Goal: Task Accomplishment & Management: Use online tool/utility

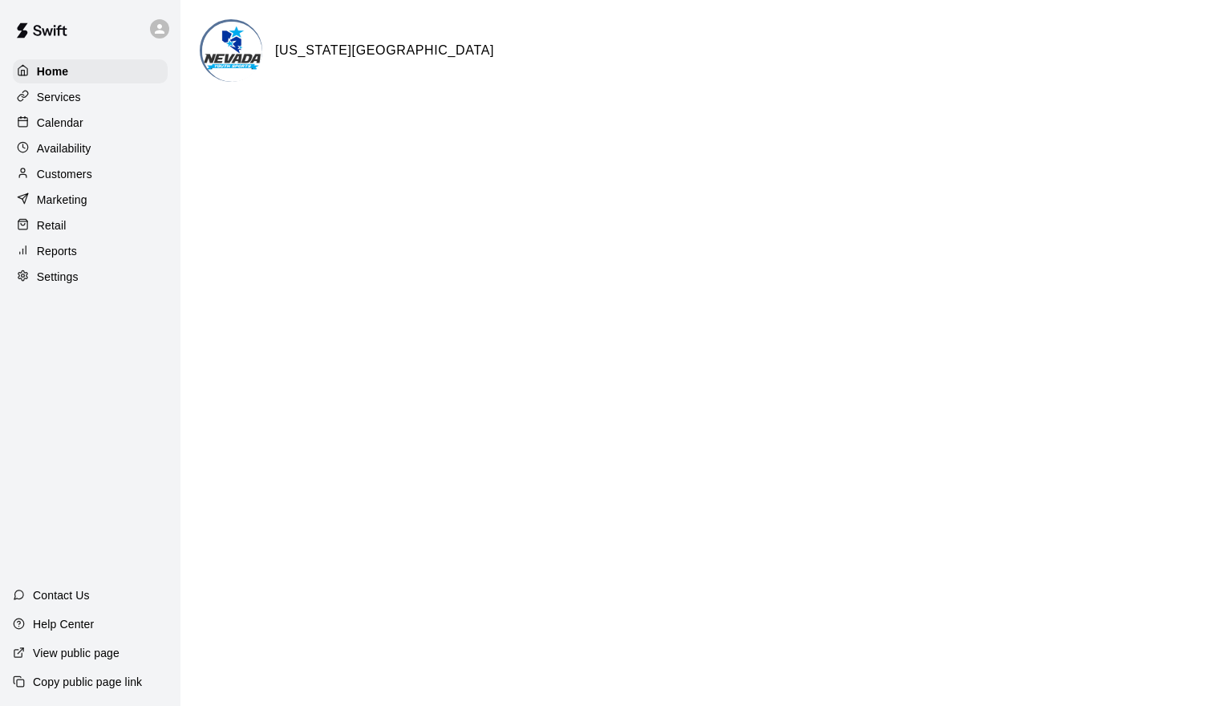
click at [114, 120] on div "Calendar" at bounding box center [90, 123] width 155 height 24
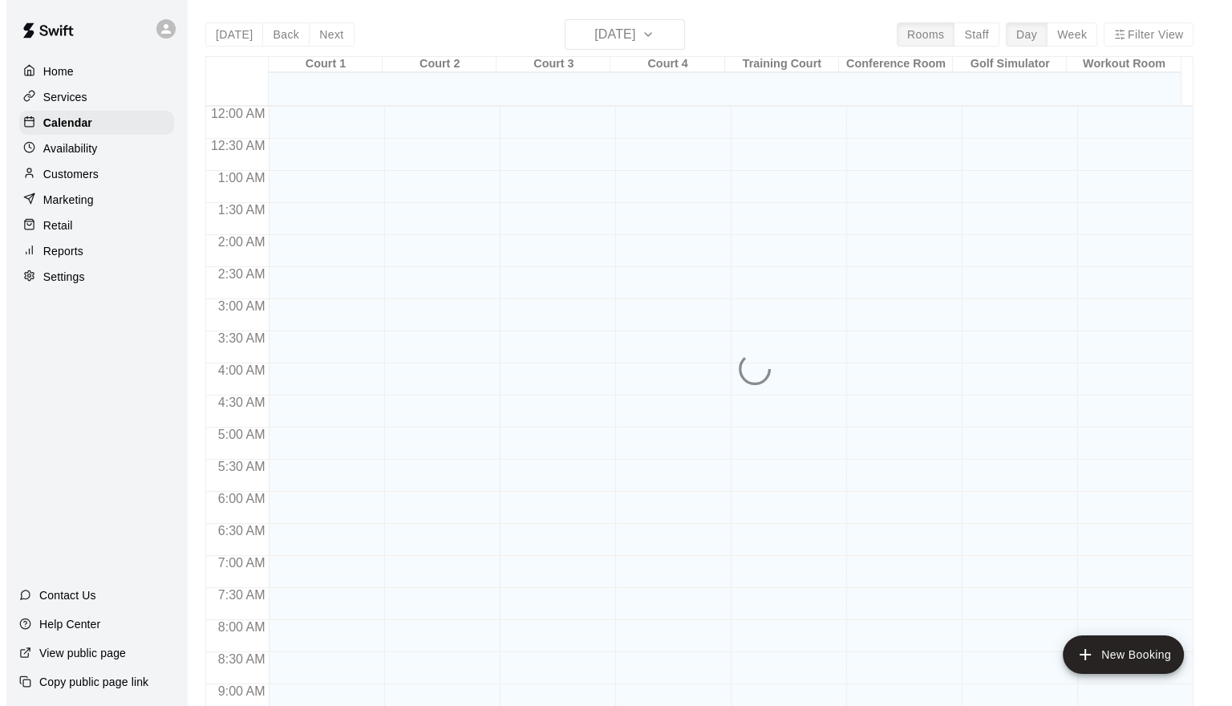
scroll to position [873, 0]
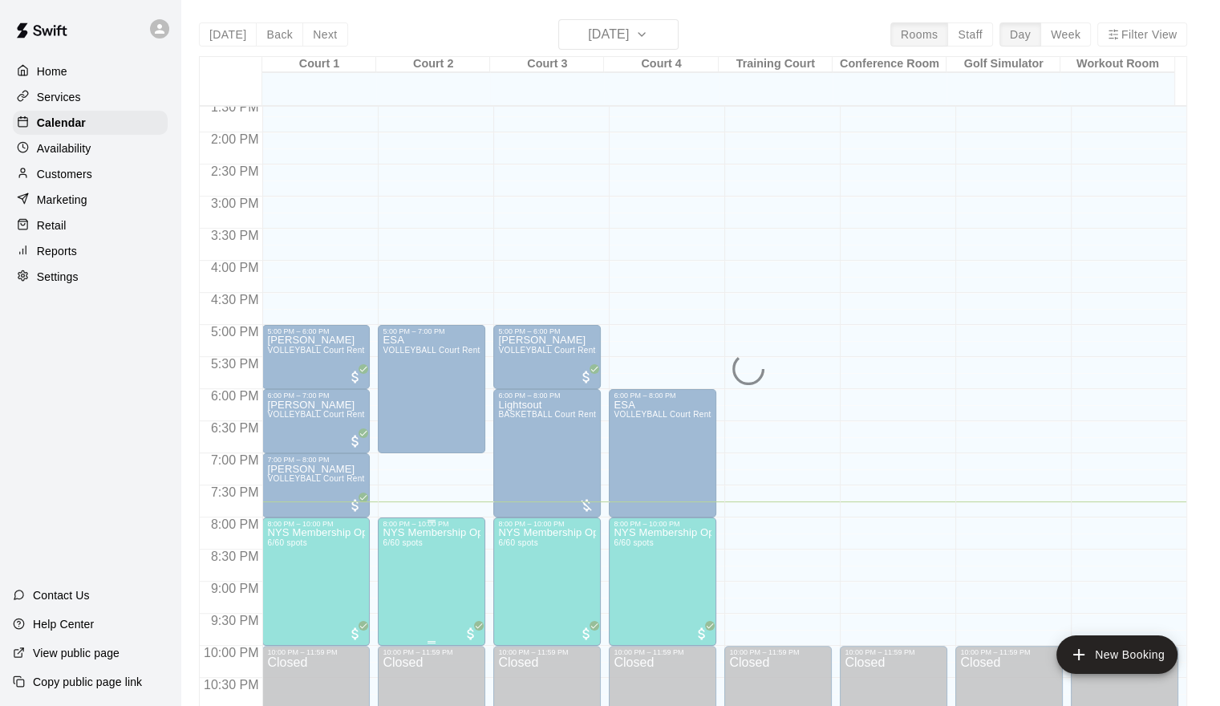
drag, startPoint x: 473, startPoint y: 561, endPoint x: 459, endPoint y: 564, distance: 14.0
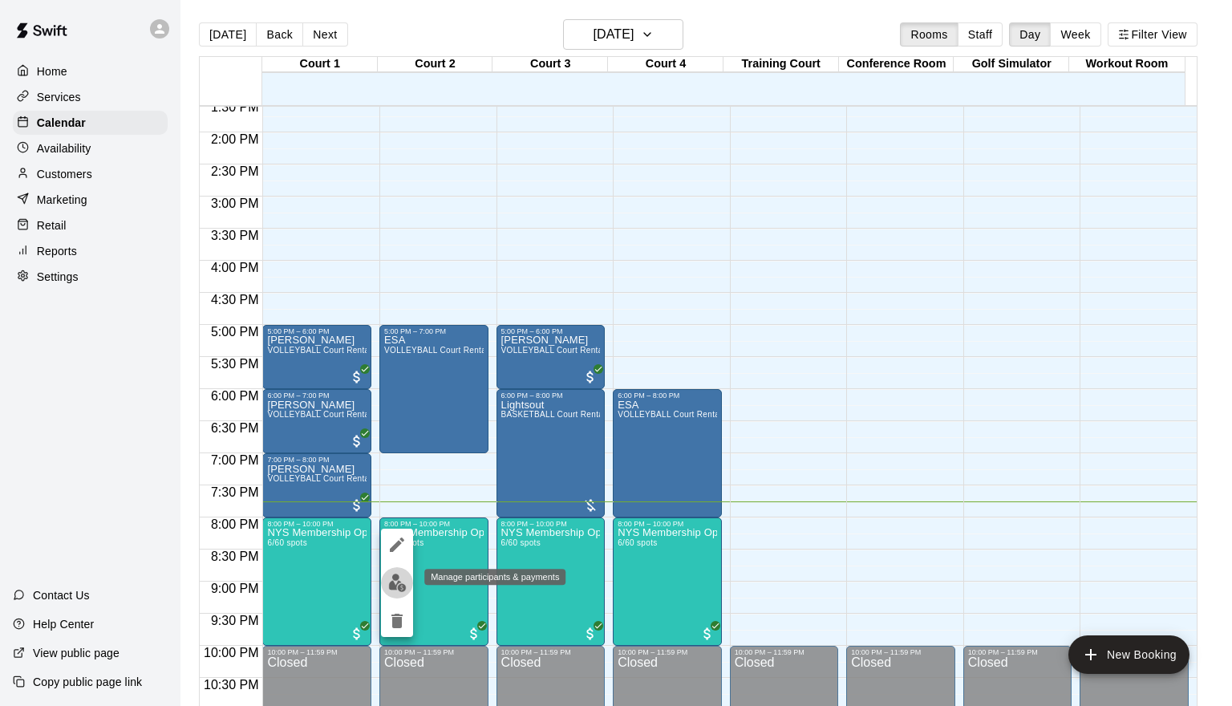
click at [395, 581] on img "edit" at bounding box center [397, 583] width 18 height 18
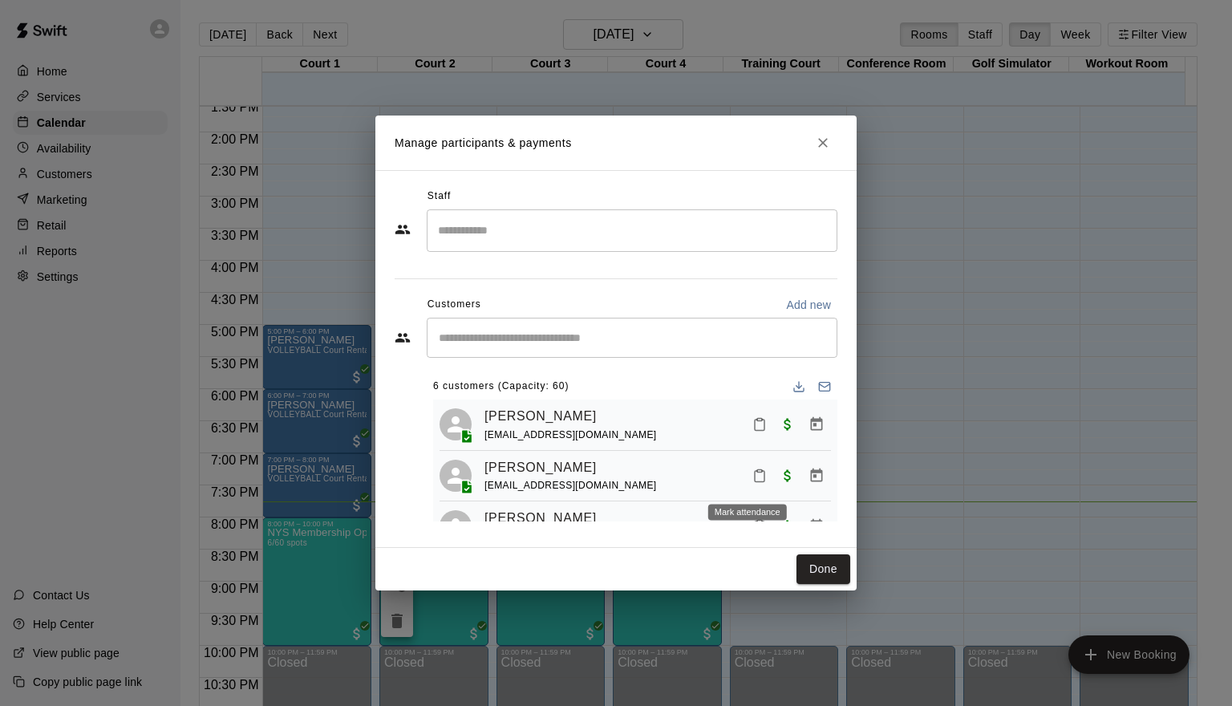
click at [753, 481] on icon "Mark attendance" at bounding box center [760, 476] width 14 height 14
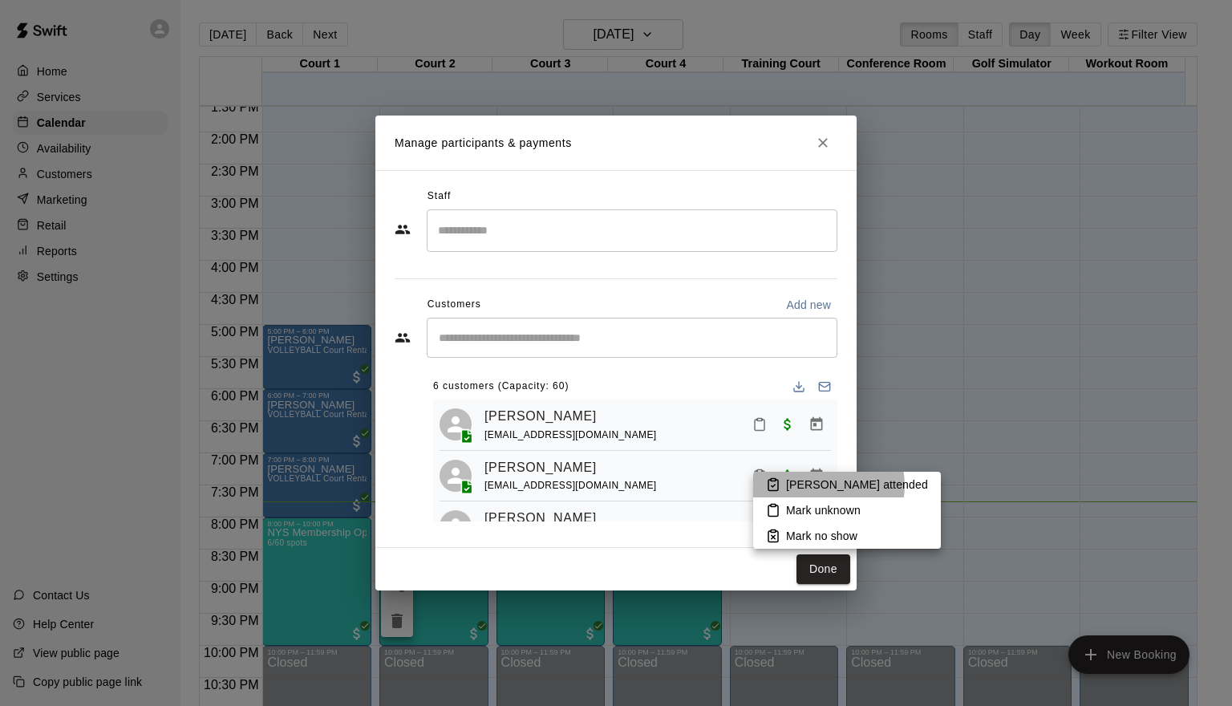
click at [828, 485] on p "[PERSON_NAME] attended" at bounding box center [857, 485] width 142 height 16
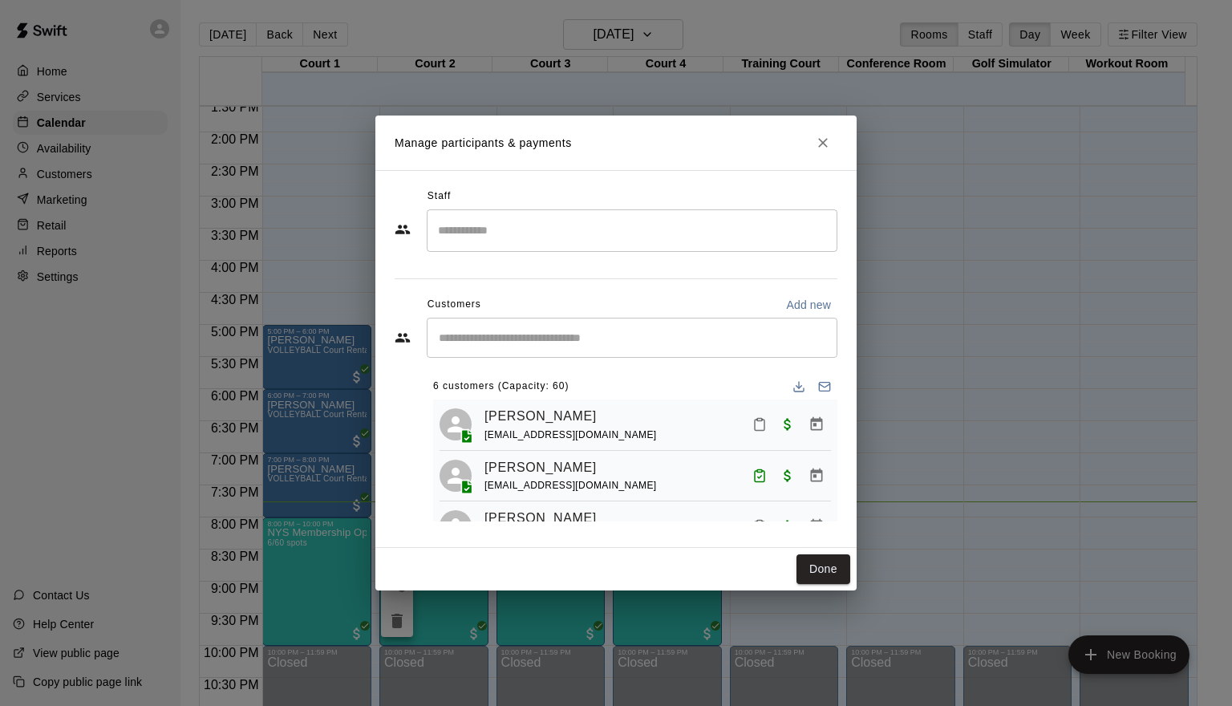
drag, startPoint x: 1188, startPoint y: 553, endPoint x: 1186, endPoint y: 341, distance: 211.8
click at [1181, 424] on div "Manage participants & payments Staff ​ Customers Add new ​ 6 customers (Capacit…" at bounding box center [616, 353] width 1232 height 706
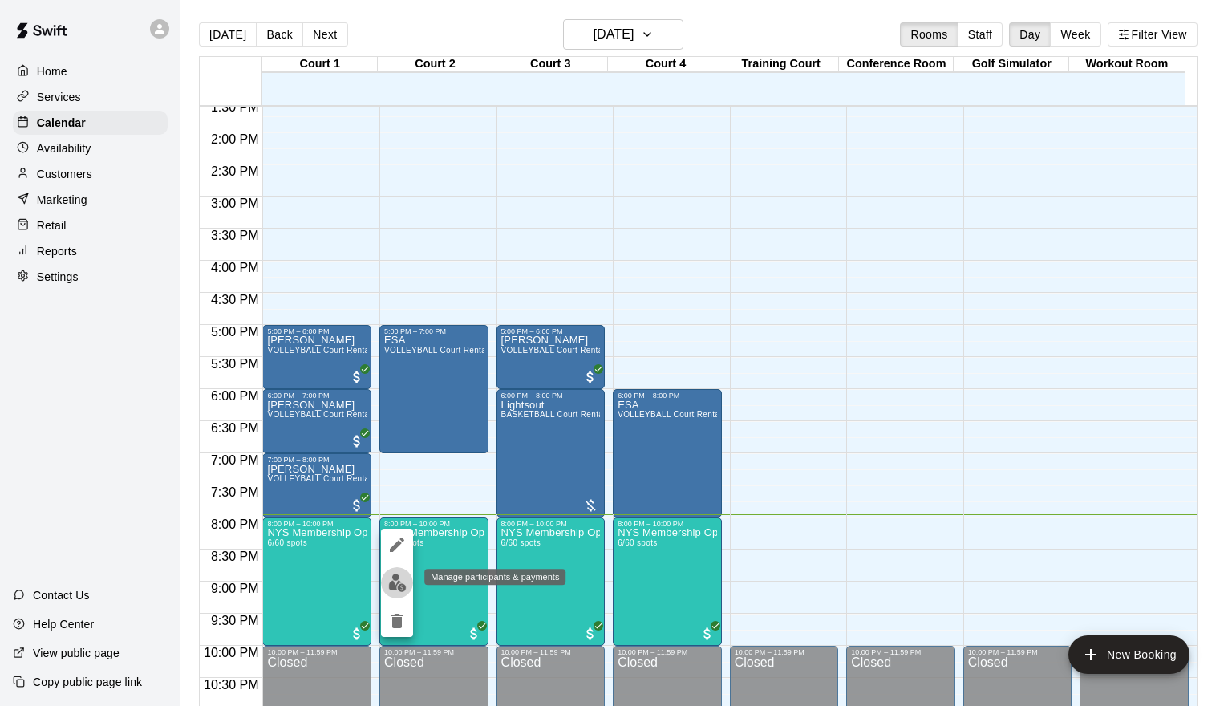
click at [404, 582] on img "edit" at bounding box center [397, 583] width 18 height 18
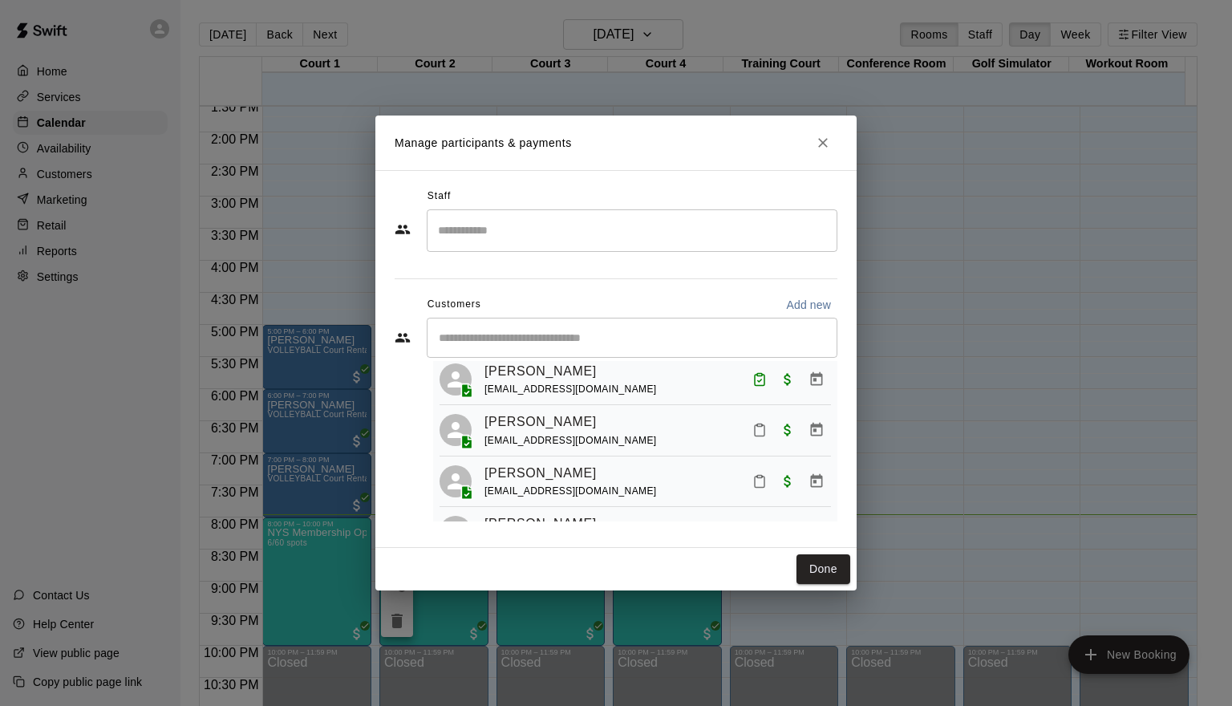
scroll to position [128, 0]
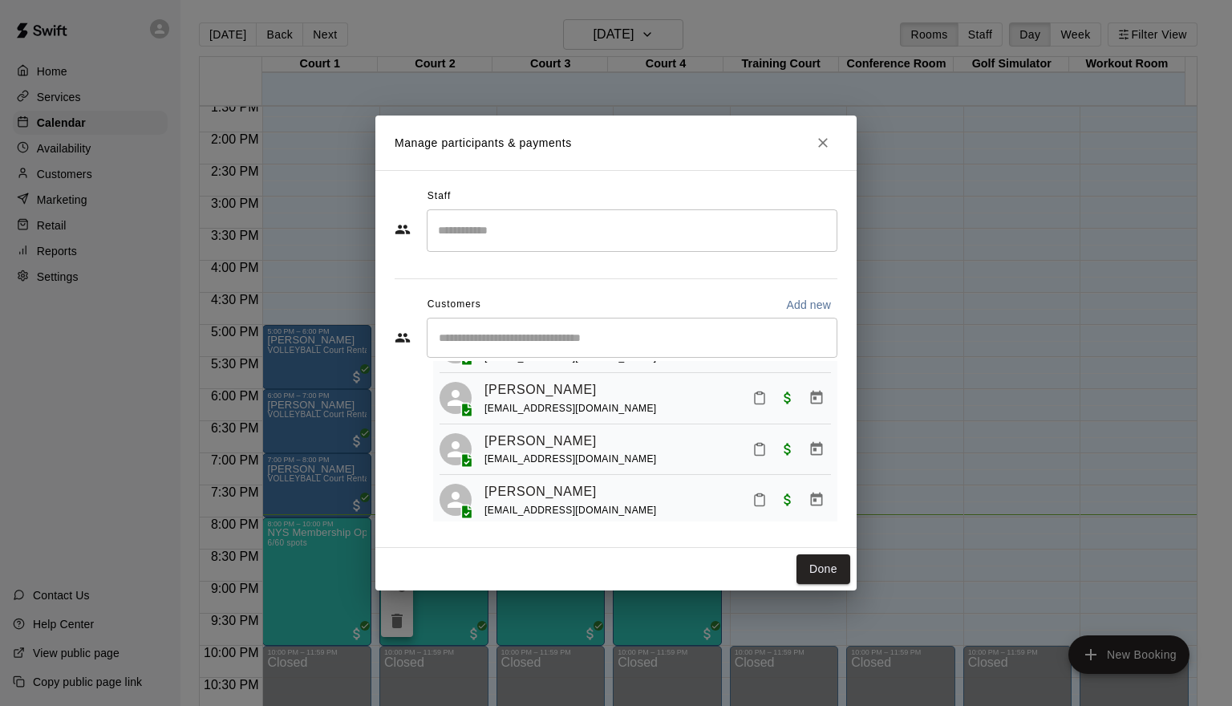
click at [753, 456] on icon "Mark attendance" at bounding box center [760, 449] width 14 height 14
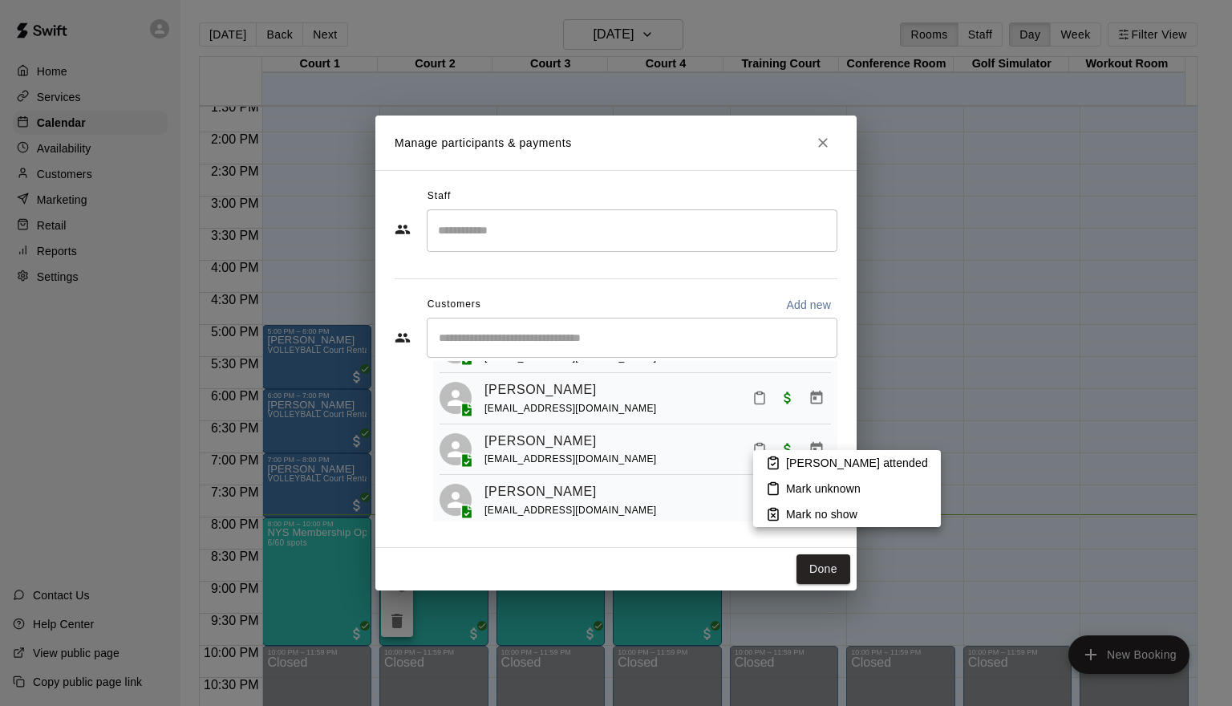
click at [783, 464] on li "[PERSON_NAME] attended" at bounding box center [847, 463] width 188 height 26
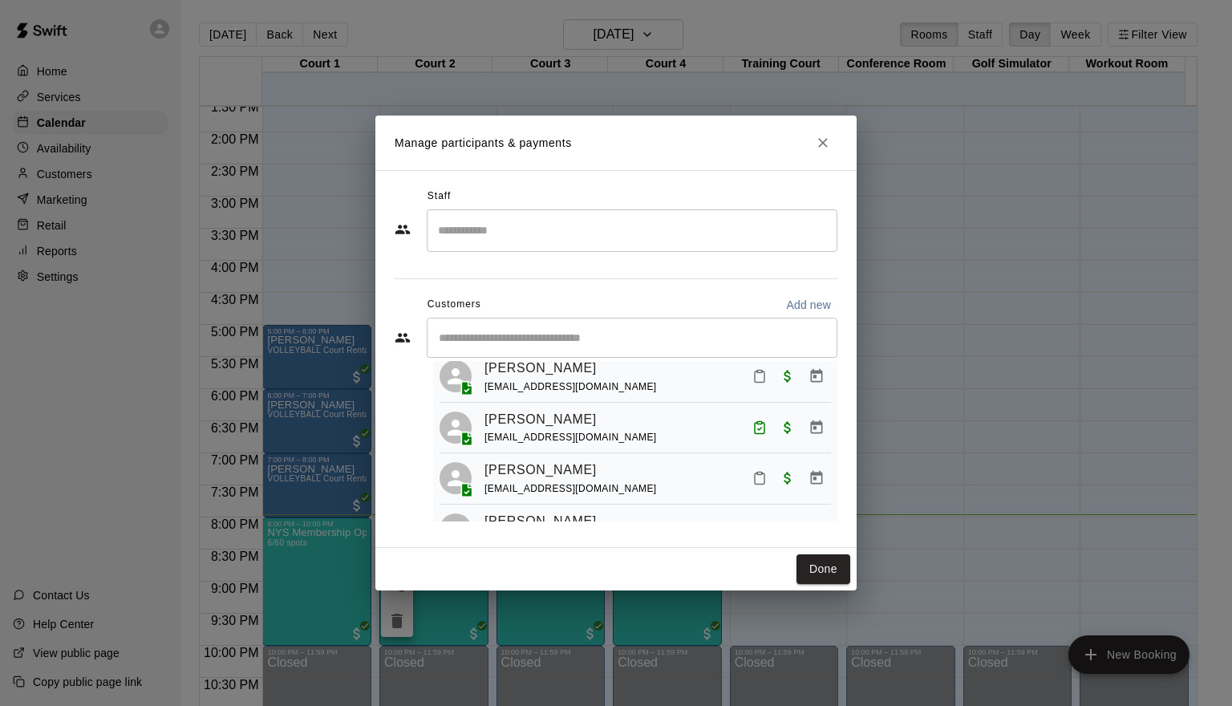
scroll to position [48, 0]
click at [753, 379] on icon "Mark attendance" at bounding box center [760, 376] width 14 height 14
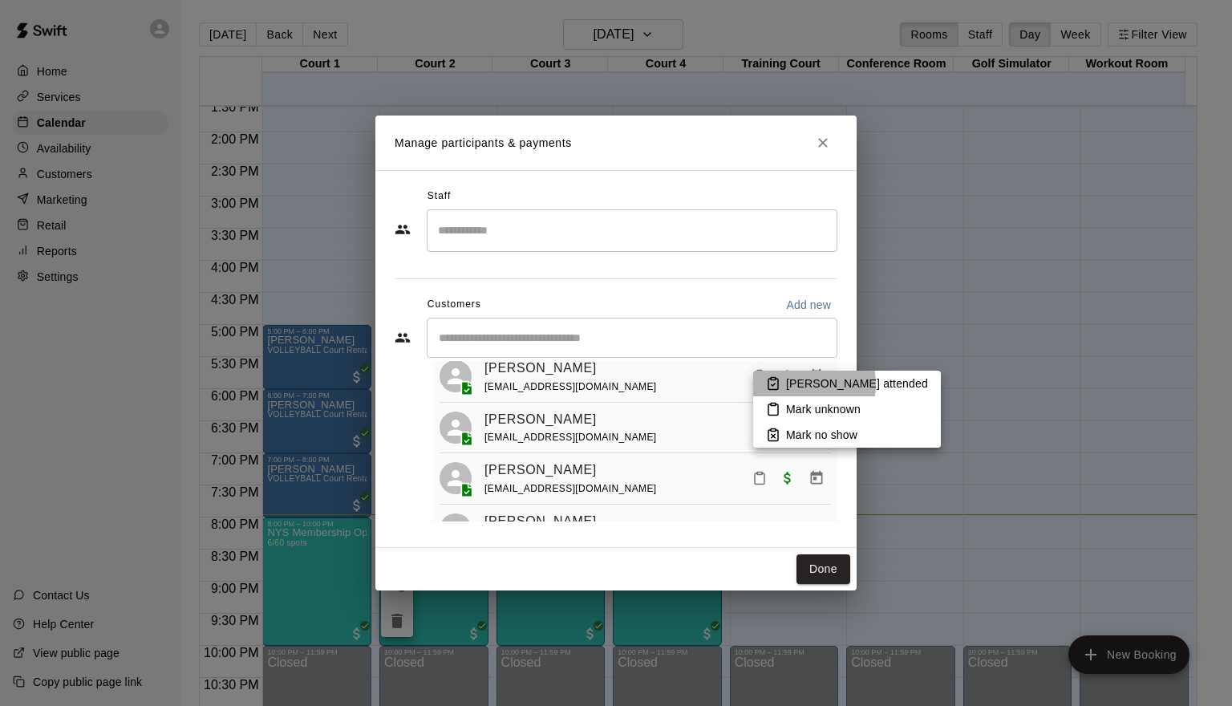
click at [796, 384] on p "[PERSON_NAME] attended" at bounding box center [857, 383] width 142 height 16
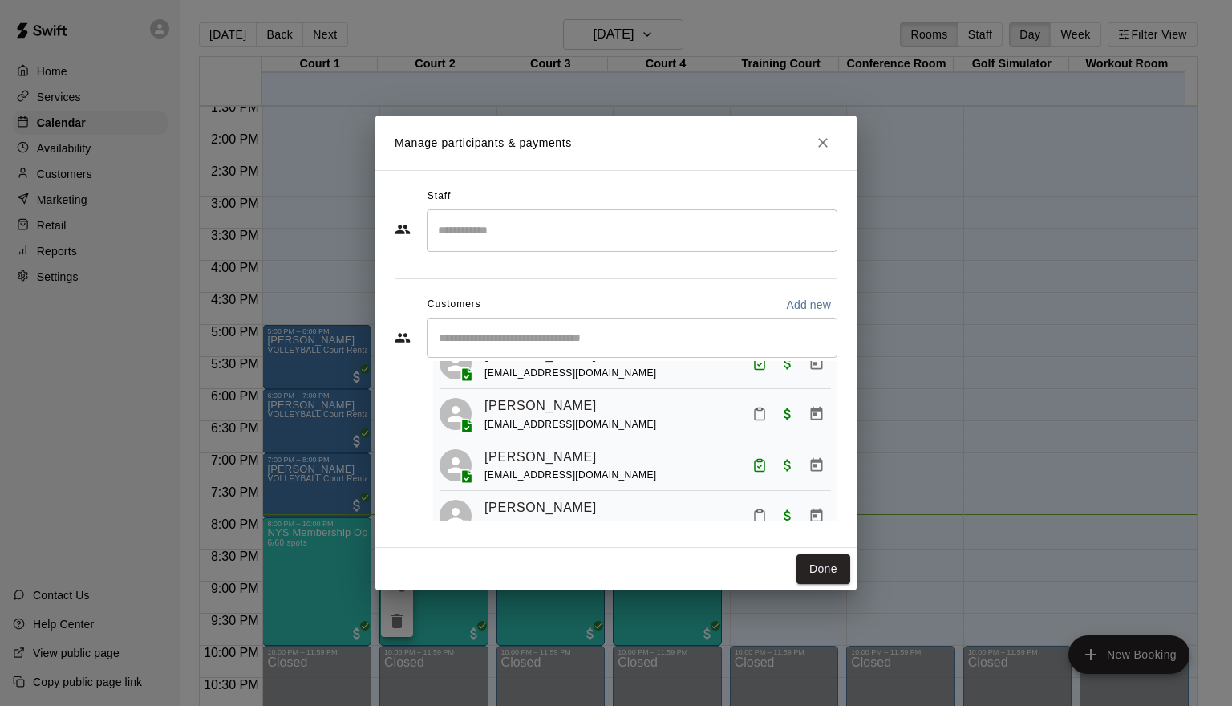
scroll to position [203, 0]
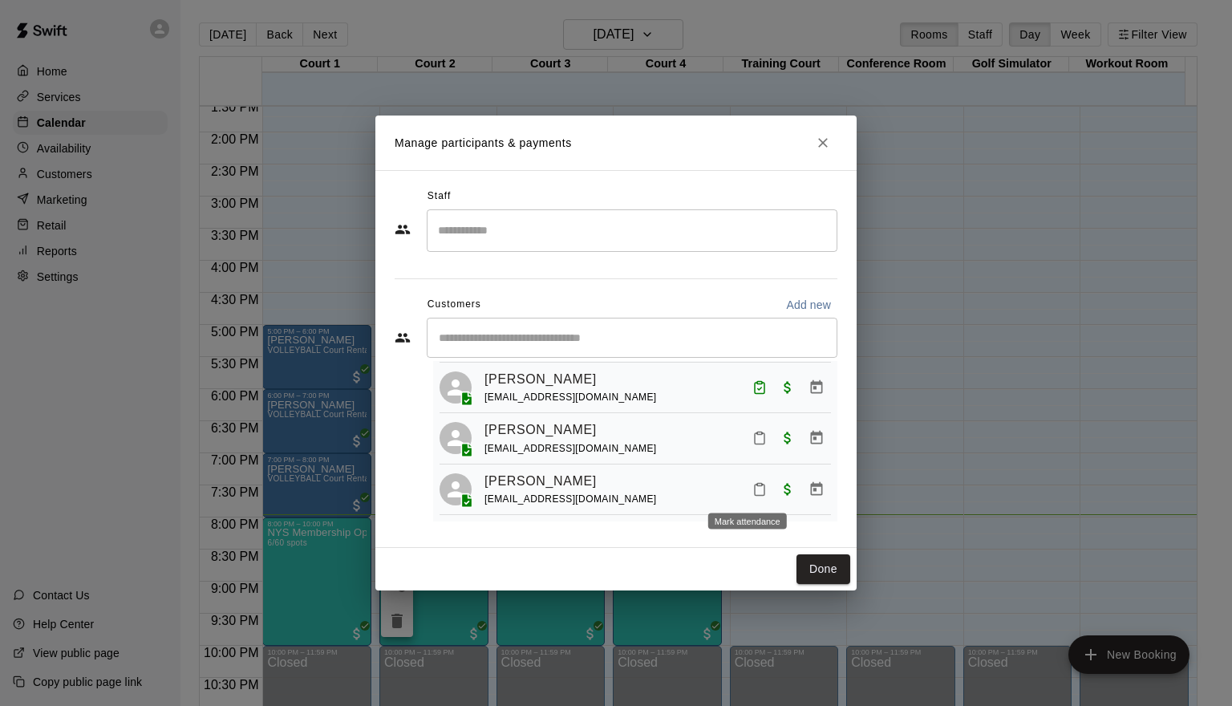
click at [753, 490] on icon "Mark attendance" at bounding box center [760, 489] width 14 height 14
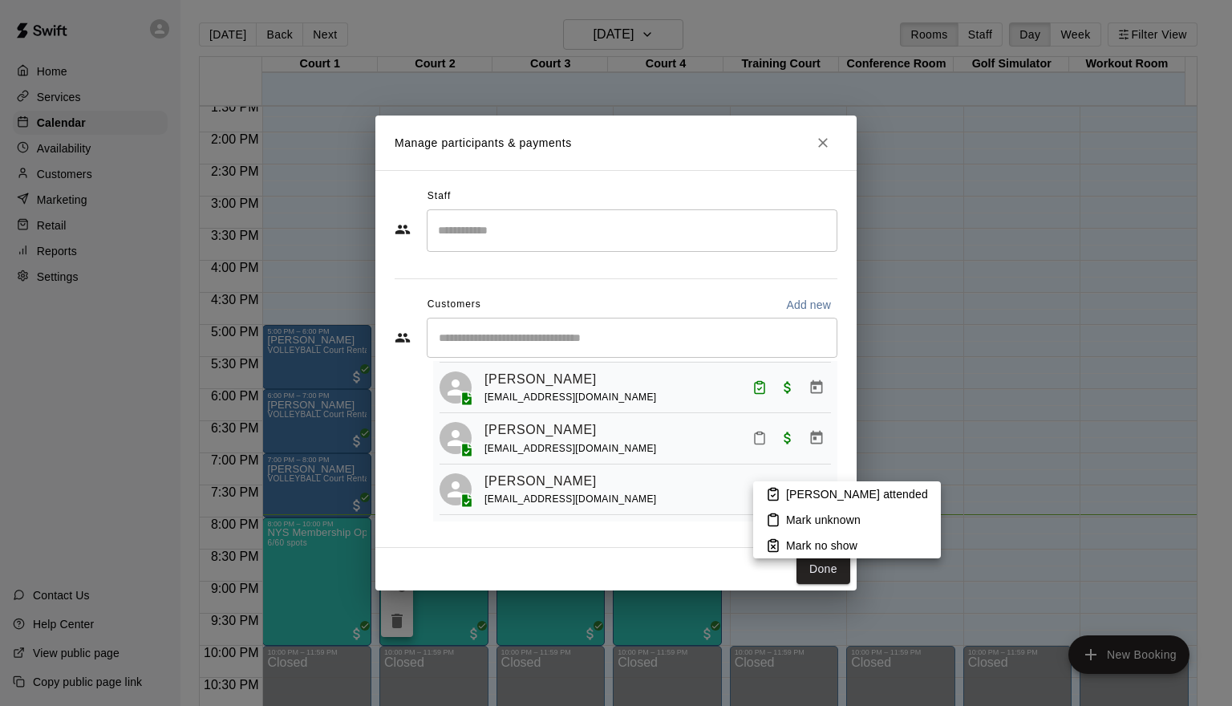
click at [824, 497] on p "[PERSON_NAME] attended" at bounding box center [857, 494] width 142 height 16
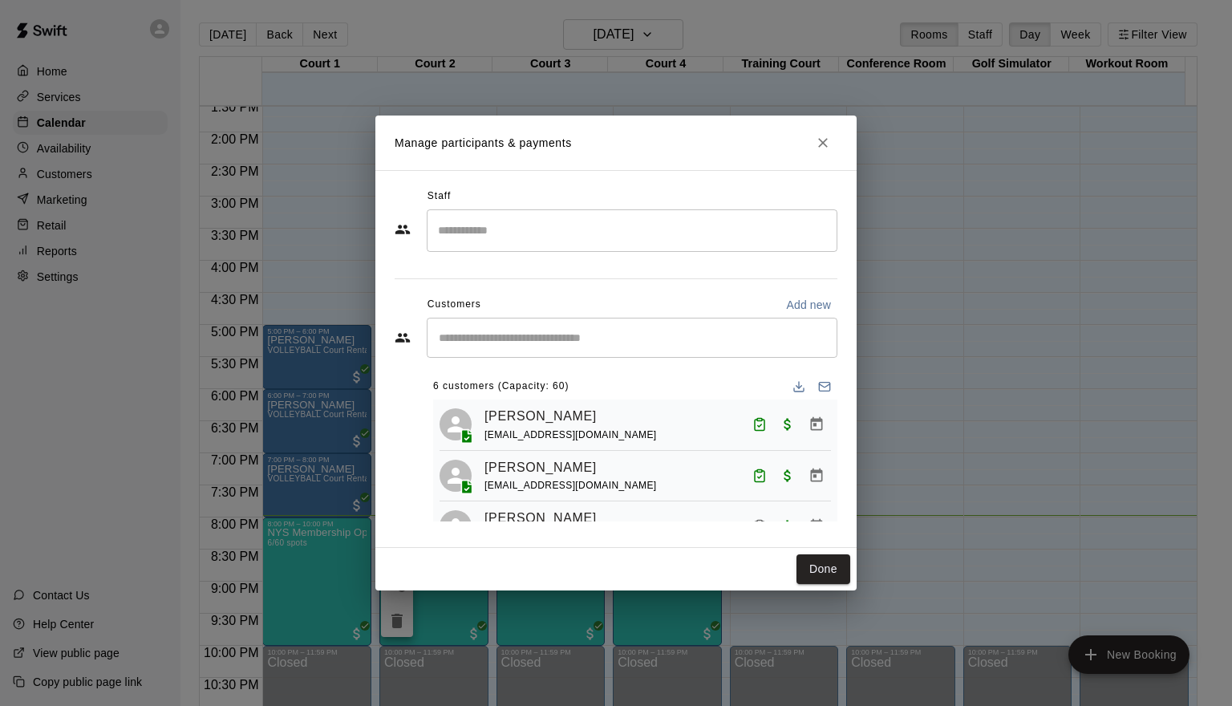
scroll to position [160, 0]
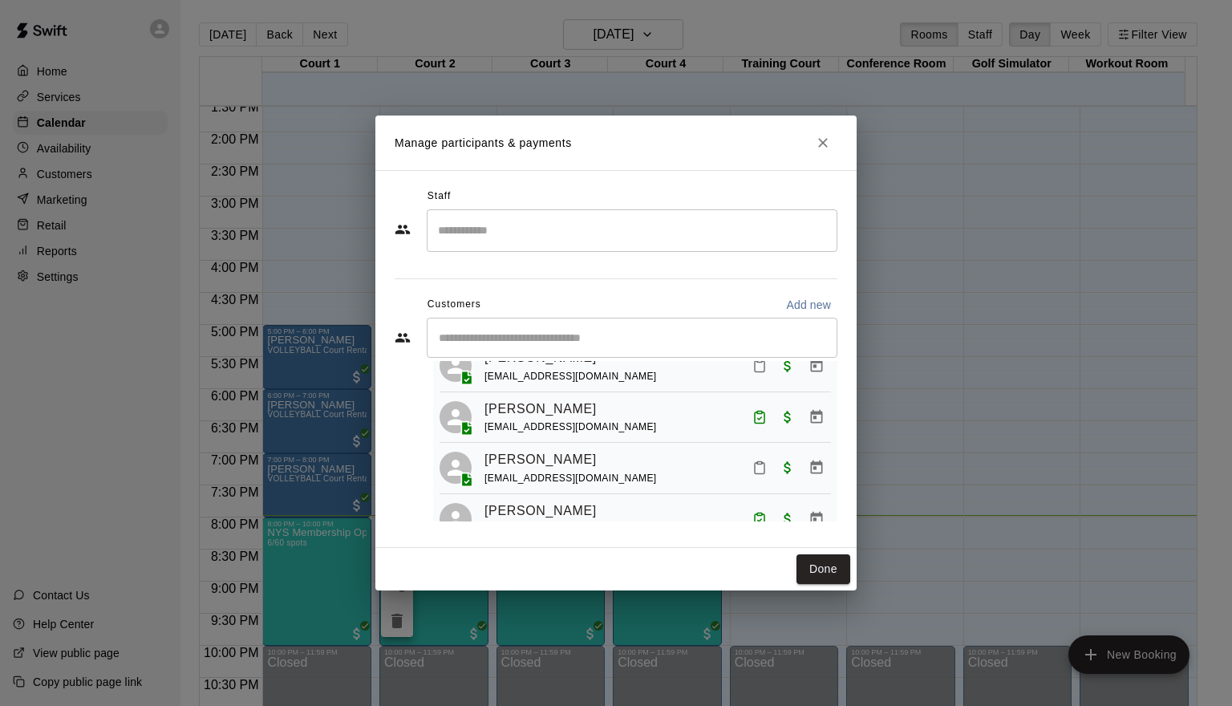
drag, startPoint x: 461, startPoint y: 681, endPoint x: 413, endPoint y: 744, distance: 78.9
